Goal: Find specific page/section: Find specific page/section

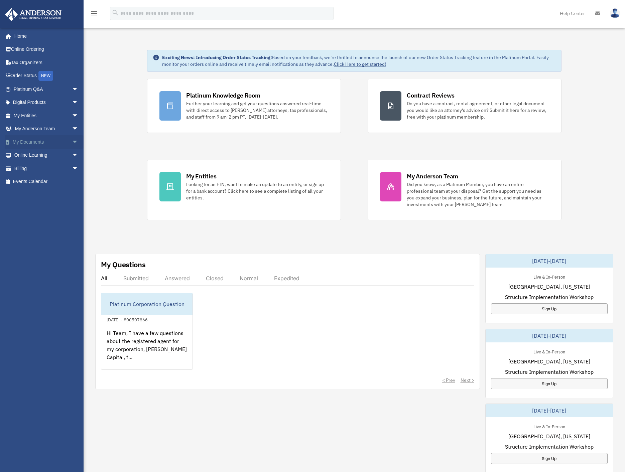
click at [72, 142] on span "arrow_drop_down" at bounding box center [78, 142] width 13 height 14
click at [72, 128] on span "arrow_drop_down" at bounding box center [78, 129] width 13 height 14
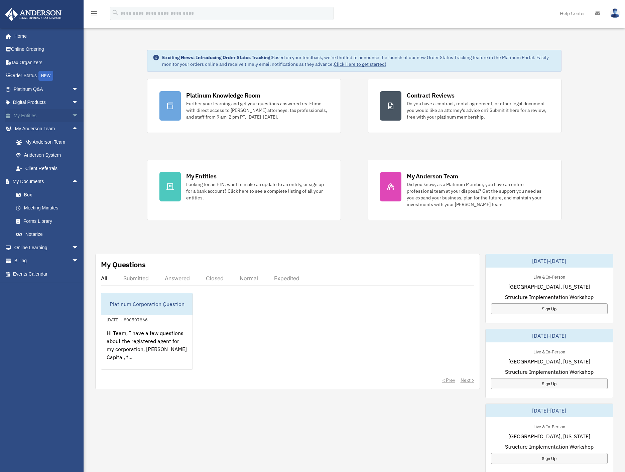
click at [72, 115] on span "arrow_drop_down" at bounding box center [78, 116] width 13 height 14
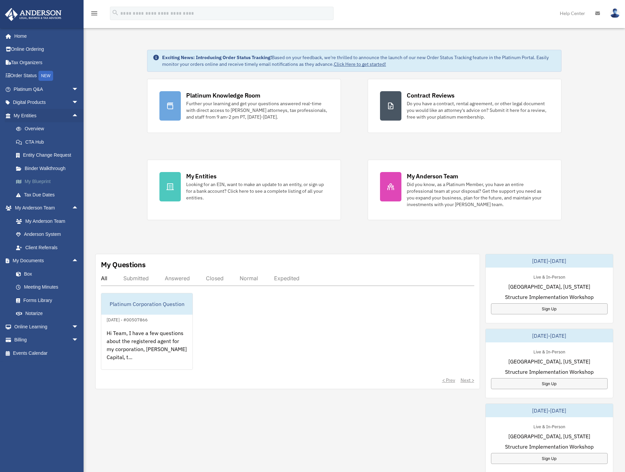
click at [45, 181] on link "My Blueprint" at bounding box center [48, 181] width 79 height 13
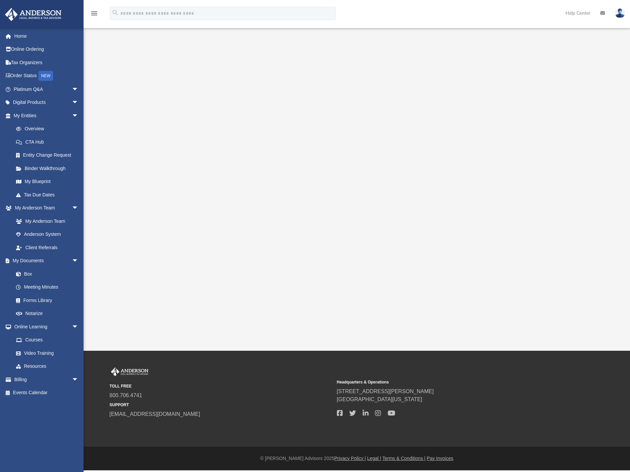
click at [561, 55] on div at bounding box center [357, 179] width 492 height 267
click at [139, 107] on div at bounding box center [357, 179] width 492 height 267
